Goal: Find specific page/section

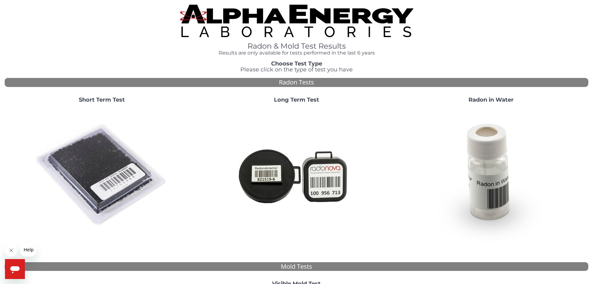
click at [94, 100] on strong "Short Term Test" at bounding box center [102, 99] width 46 height 7
